Goal: Find specific page/section: Find specific page/section

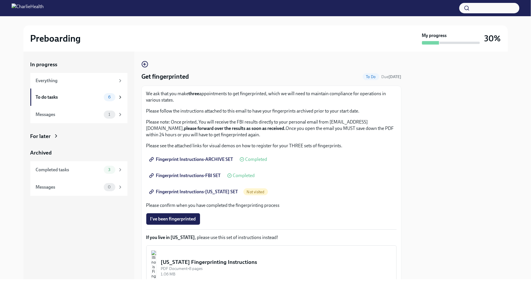
click at [218, 189] on span "Fingerprint Instructions-FLORIDA SET" at bounding box center [194, 192] width 88 height 6
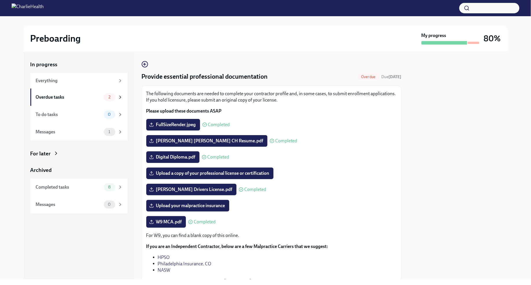
scroll to position [51, 0]
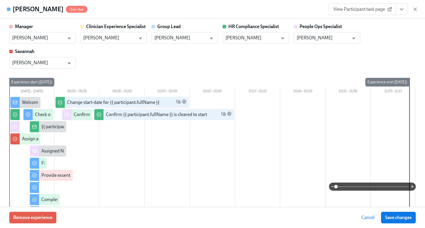
scroll to position [449, 0]
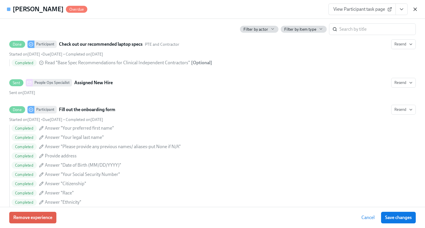
click at [415, 9] on icon "button" at bounding box center [415, 9] width 3 height 3
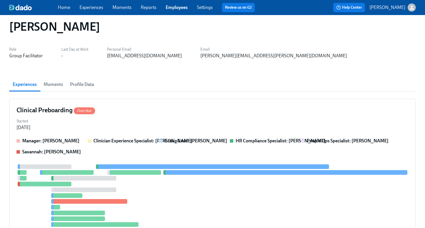
click at [176, 8] on link "Employees" at bounding box center [177, 7] width 22 height 5
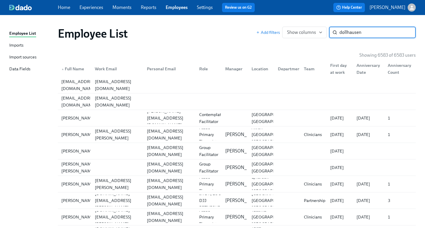
type input "dollhausen"
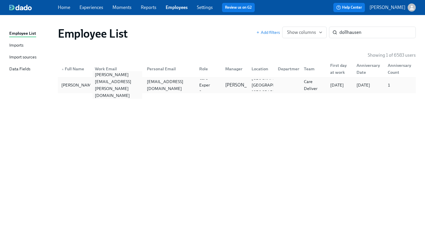
click at [110, 85] on div "trisha.dollhausen@charliehealth.com" at bounding box center [118, 85] width 50 height 28
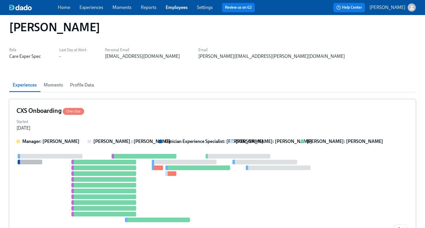
scroll to position [8, 0]
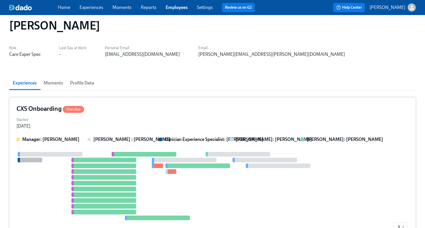
click at [111, 117] on div "Started Aug 21, 2025" at bounding box center [212, 122] width 392 height 14
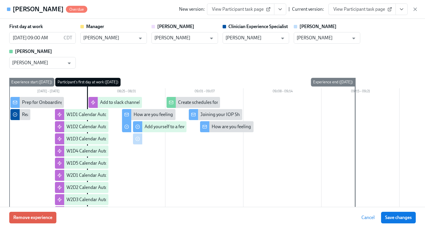
click at [402, 12] on button "View task page" at bounding box center [402, 9] width 12 height 12
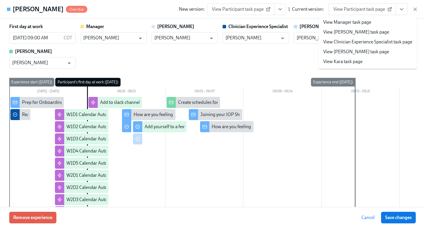
click at [385, 43] on link "View Clinician Experience Specialist task page" at bounding box center [367, 42] width 89 height 6
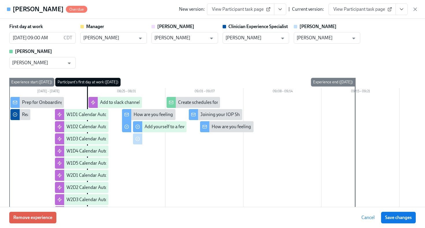
click at [402, 11] on icon "View task page" at bounding box center [402, 9] width 6 height 6
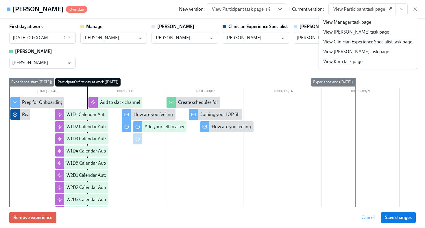
click at [379, 43] on link "View Clinician Experience Specialist task page" at bounding box center [367, 42] width 89 height 6
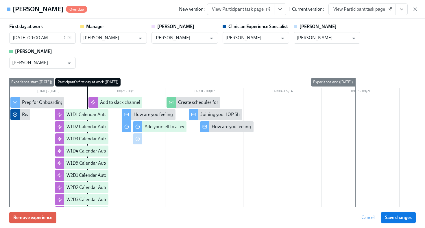
click at [398, 9] on button "View task page" at bounding box center [402, 9] width 12 height 12
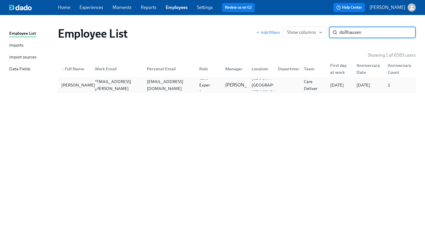
click at [85, 83] on div "[PERSON_NAME]" at bounding box center [78, 85] width 38 height 7
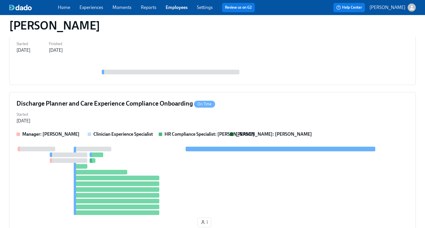
scroll to position [418, 0]
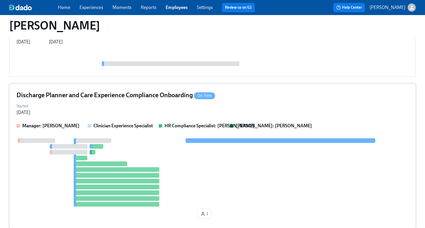
click at [165, 111] on div "Started Sep 03, 2025" at bounding box center [212, 109] width 392 height 14
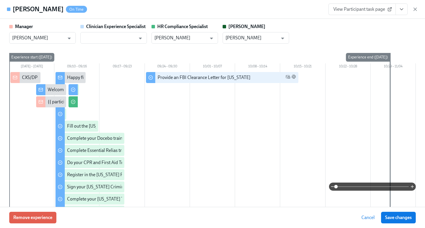
click at [402, 10] on icon "View task page" at bounding box center [401, 9] width 3 height 1
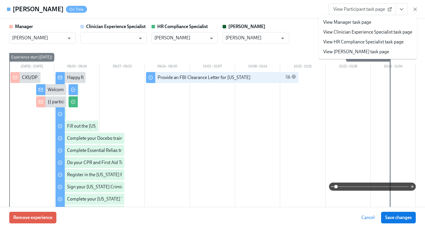
click at [377, 45] on li "View HR Compliance Specialist task page" at bounding box center [368, 42] width 98 height 10
click at [376, 43] on link "View HR Compliance Specialist task page" at bounding box center [363, 42] width 80 height 6
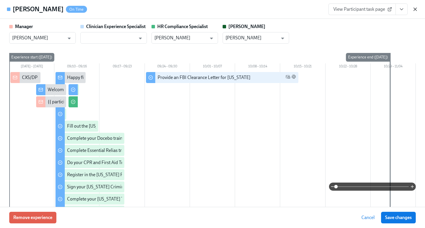
click at [414, 9] on icon "button" at bounding box center [416, 9] width 6 height 6
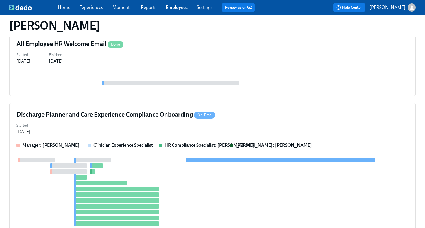
scroll to position [434, 0]
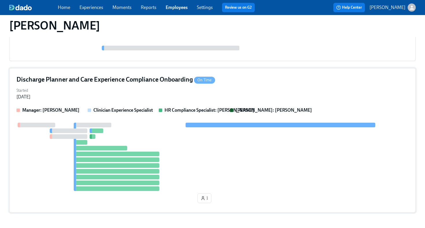
click at [269, 91] on div "Started Sep 03, 2025" at bounding box center [212, 93] width 392 height 14
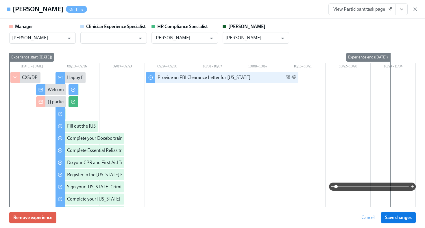
click at [402, 8] on icon "View task page" at bounding box center [402, 9] width 6 height 6
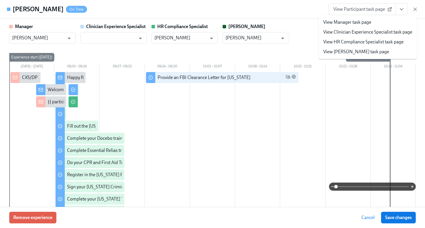
click at [374, 41] on link "View HR Compliance Specialist task page" at bounding box center [363, 42] width 80 height 6
